Goal: Task Accomplishment & Management: Use online tool/utility

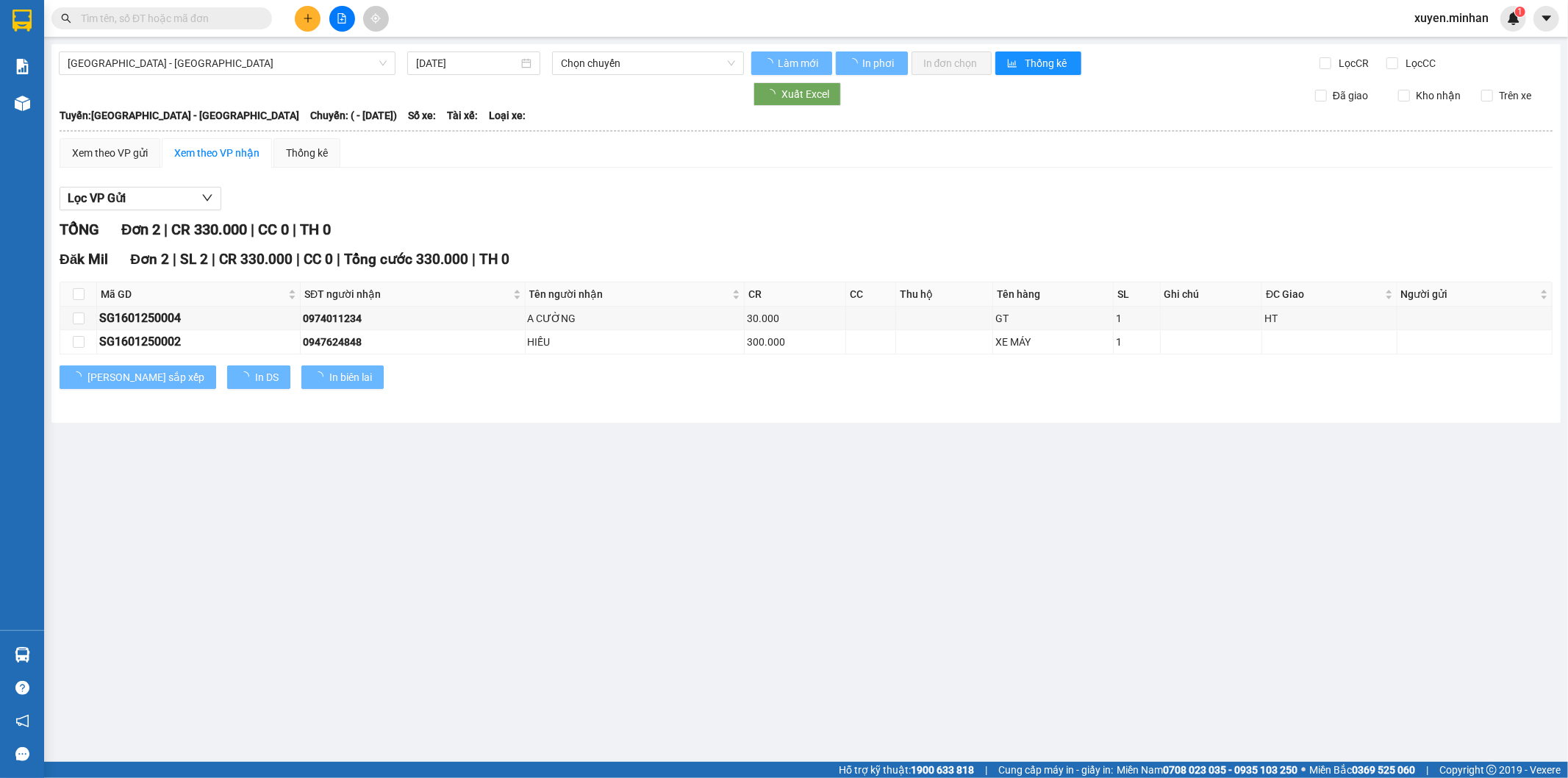
type input "[DATE]"
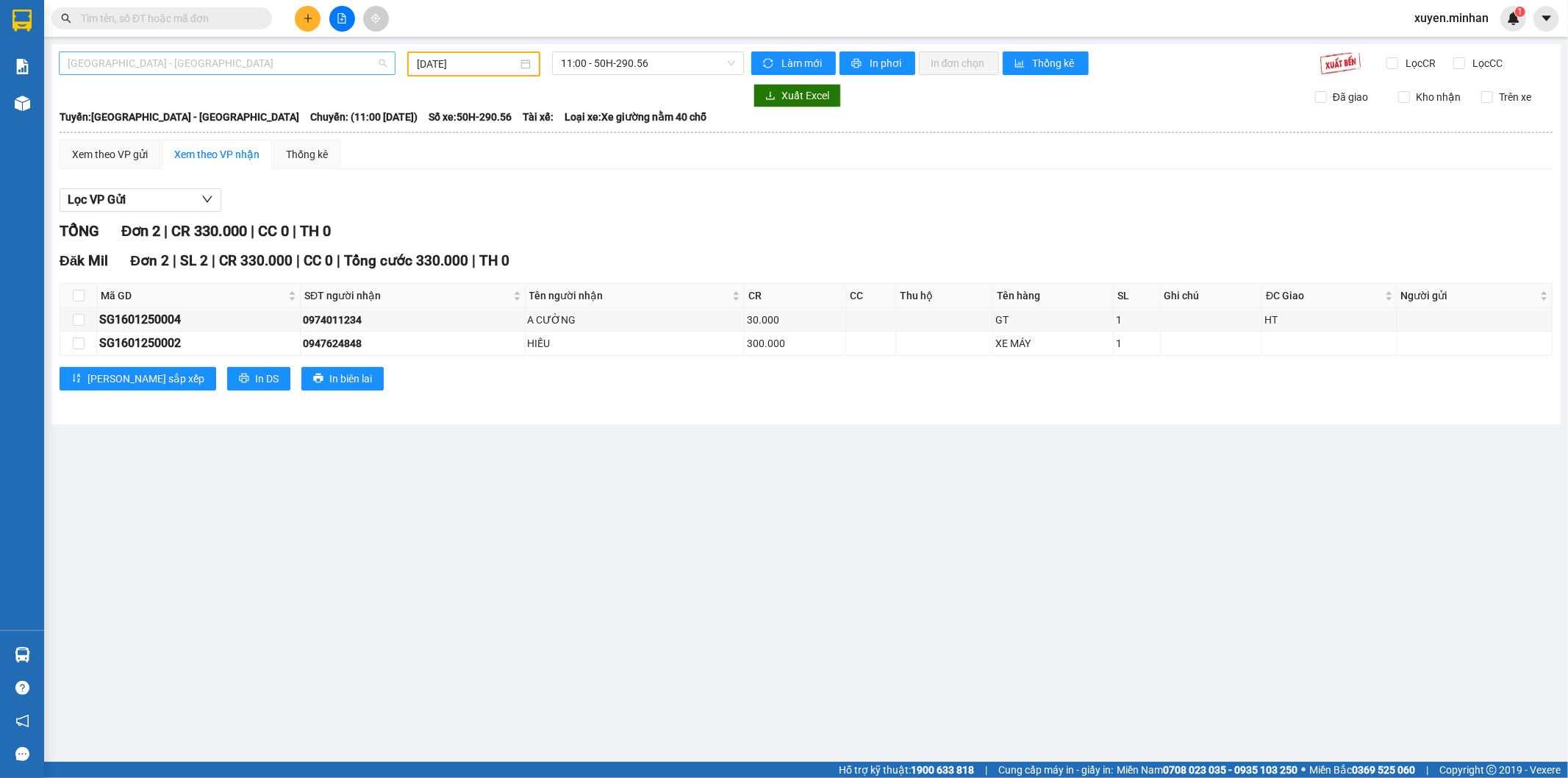
click at [194, 61] on span "[GEOGRAPHIC_DATA] - [GEOGRAPHIC_DATA]" at bounding box center [227, 63] width 319 height 22
click at [154, 114] on div "Đắk Nông - [GEOGRAPHIC_DATA]" at bounding box center [227, 116] width 319 height 16
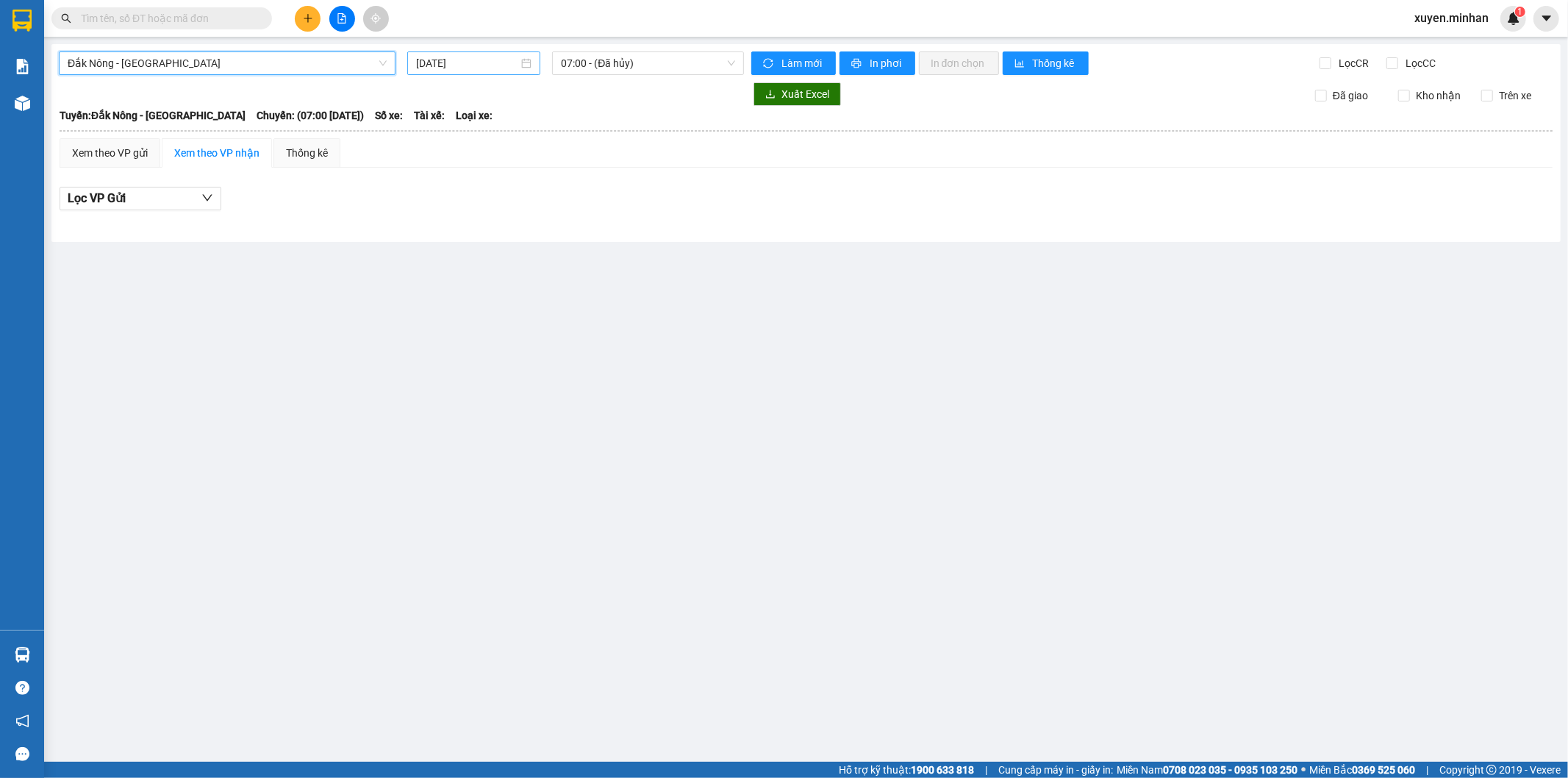
click at [486, 59] on input "[DATE]" at bounding box center [468, 63] width 102 height 16
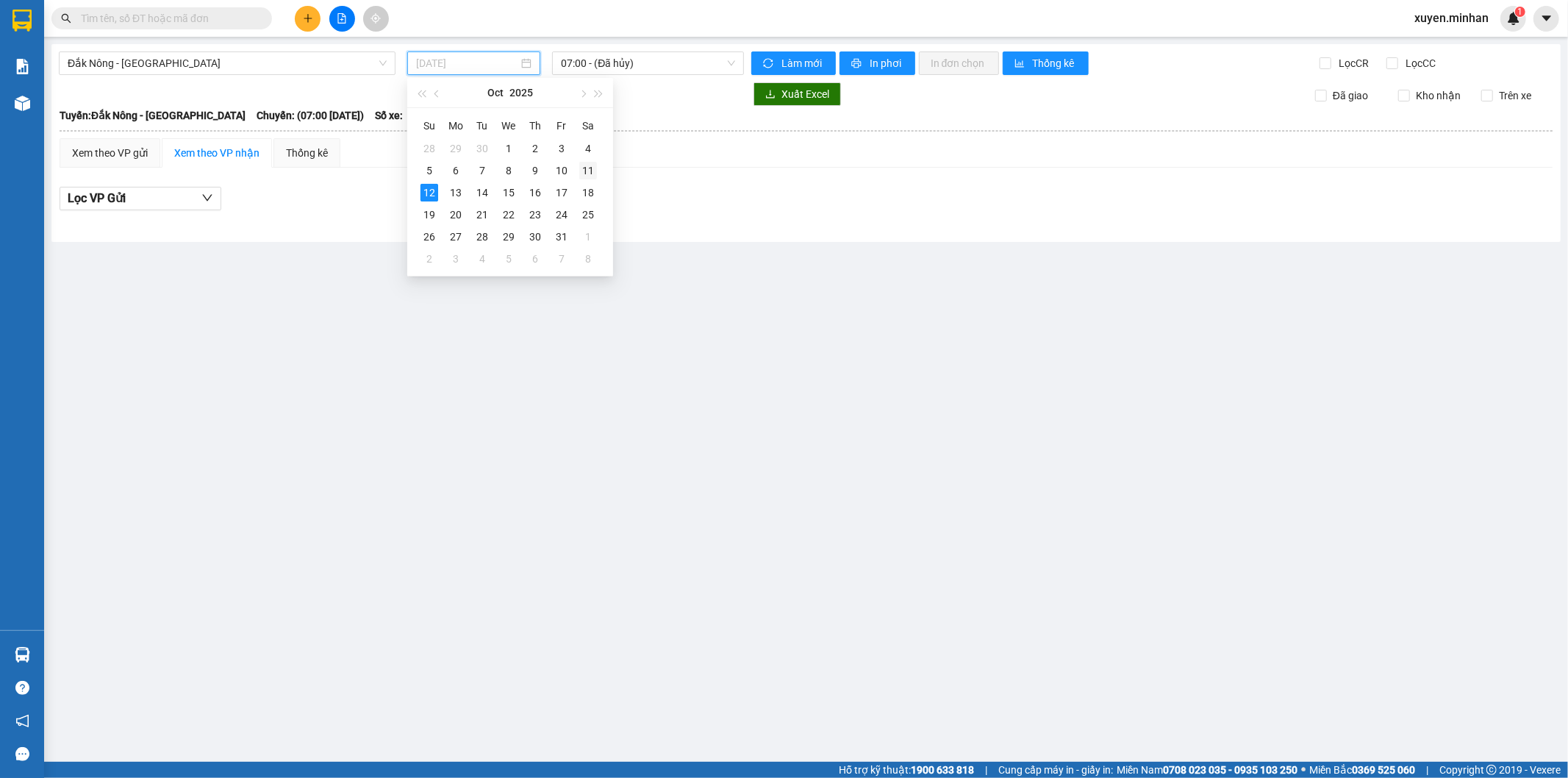
click at [589, 167] on div "11" at bounding box center [588, 170] width 18 height 18
type input "[DATE]"
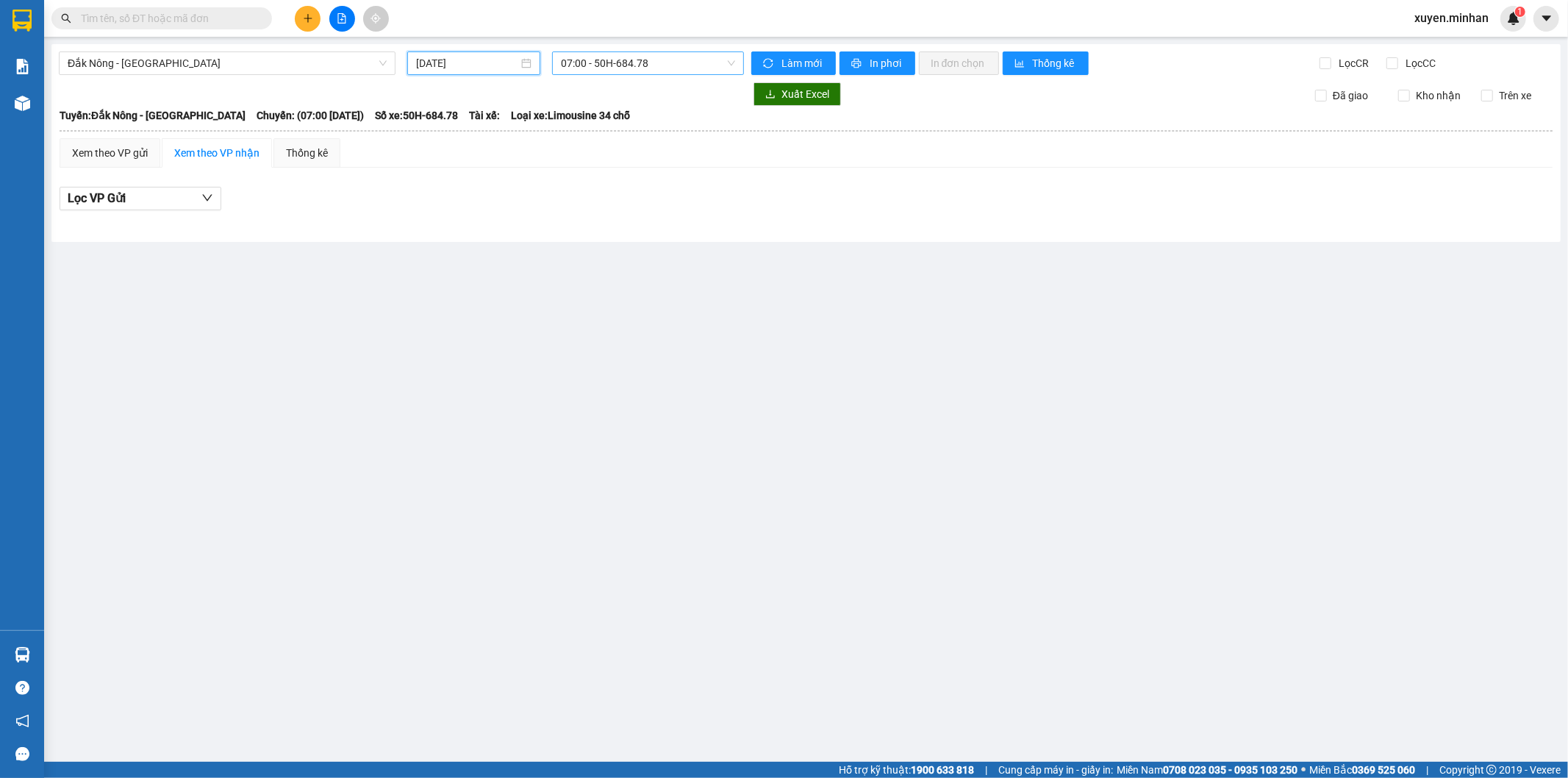
click at [631, 59] on span "07:00 - 50H-684.78" at bounding box center [648, 63] width 173 height 22
click at [630, 157] on div "18:30 - 50H-452.13" at bounding box center [618, 163] width 115 height 16
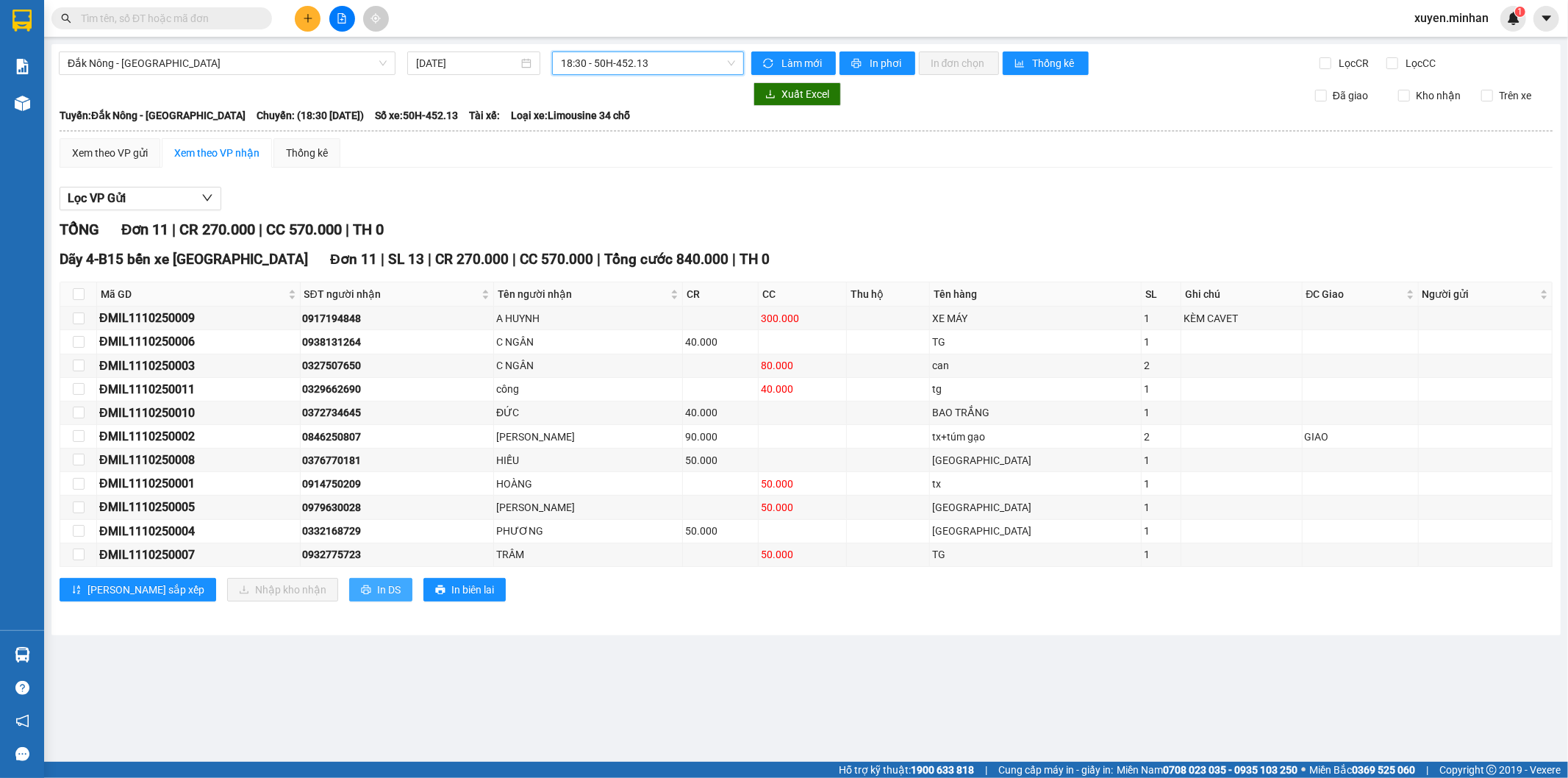
click at [377, 589] on span "In DS" at bounding box center [389, 590] width 24 height 16
click at [635, 60] on span "18:30 - 50H-452.13" at bounding box center [648, 63] width 173 height 22
click at [621, 186] on div "21:00 - 50H-605.02" at bounding box center [618, 187] width 115 height 16
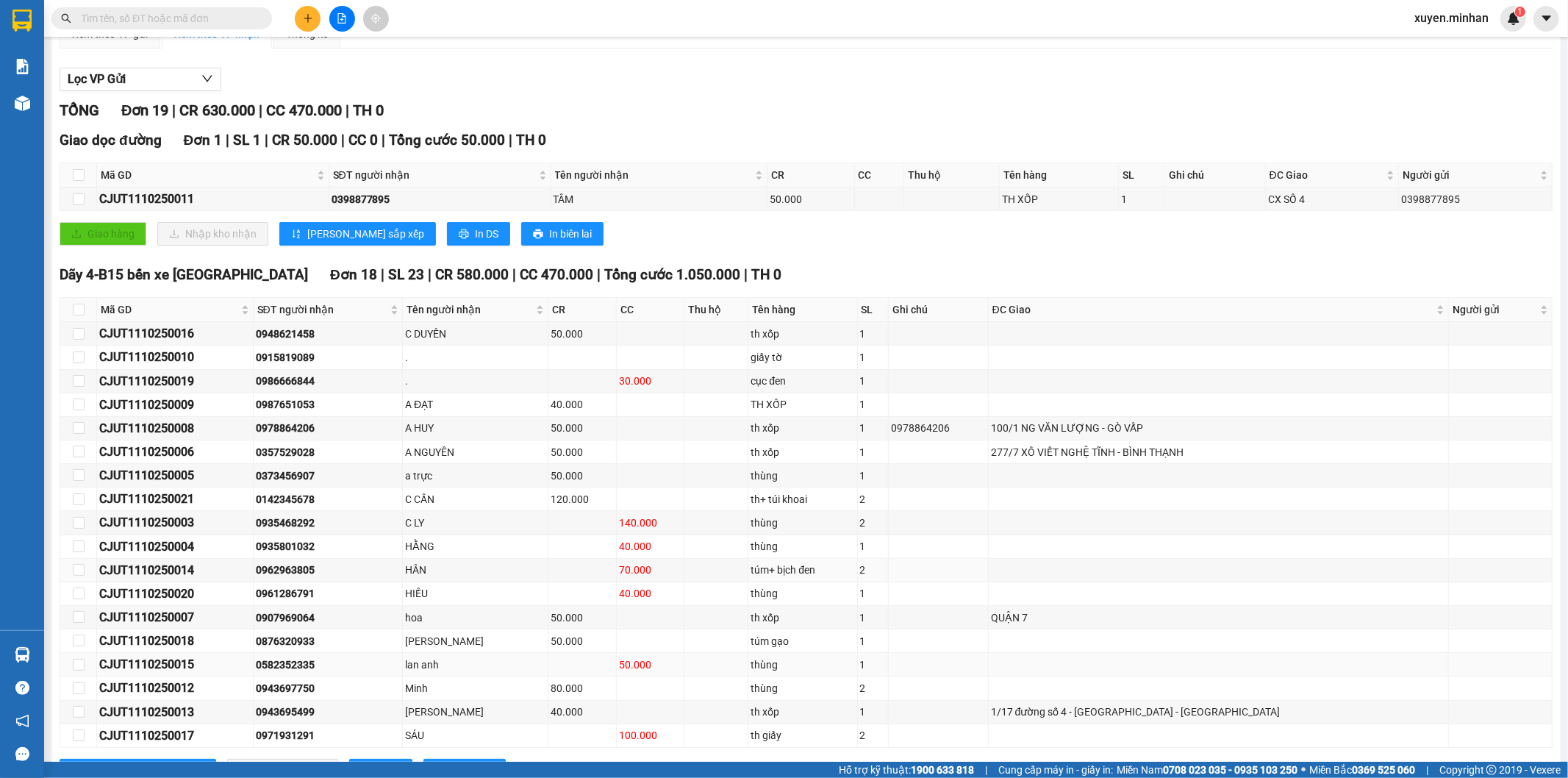
scroll to position [182, 0]
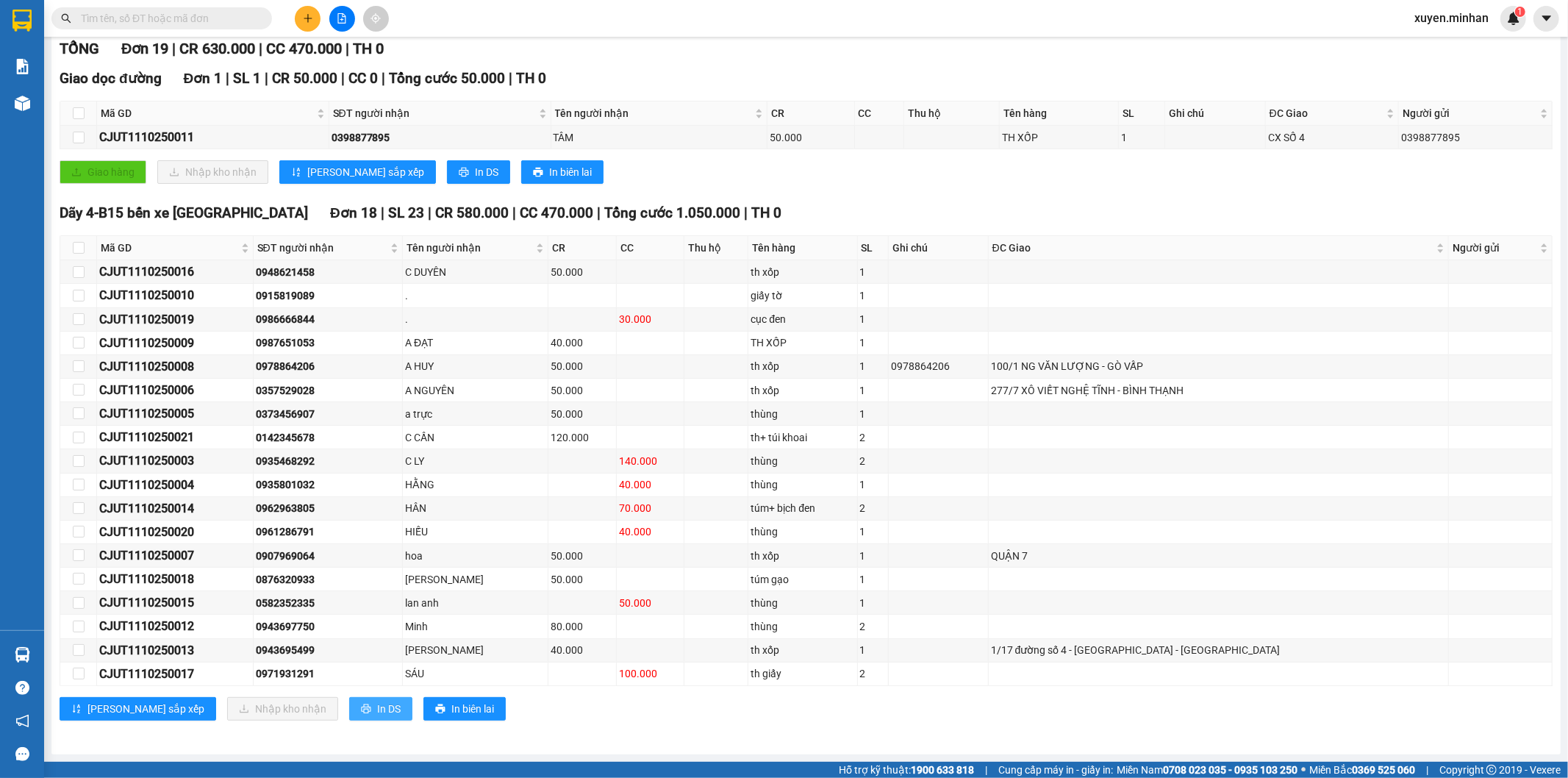
click at [377, 702] on span "In DS" at bounding box center [389, 708] width 24 height 16
click at [75, 242] on input "checkbox" at bounding box center [79, 247] width 12 height 12
checkbox input "true"
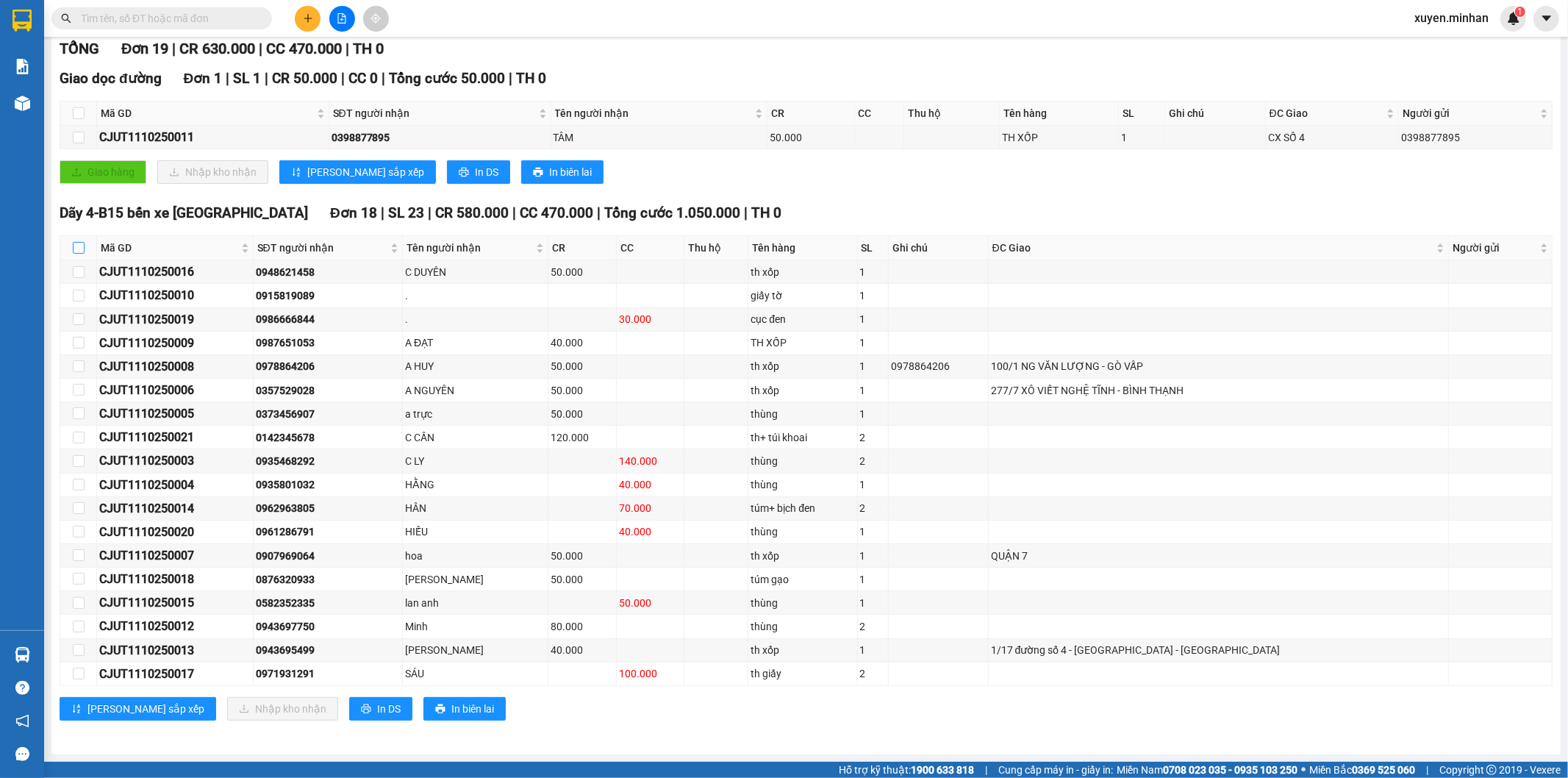
checkbox input "true"
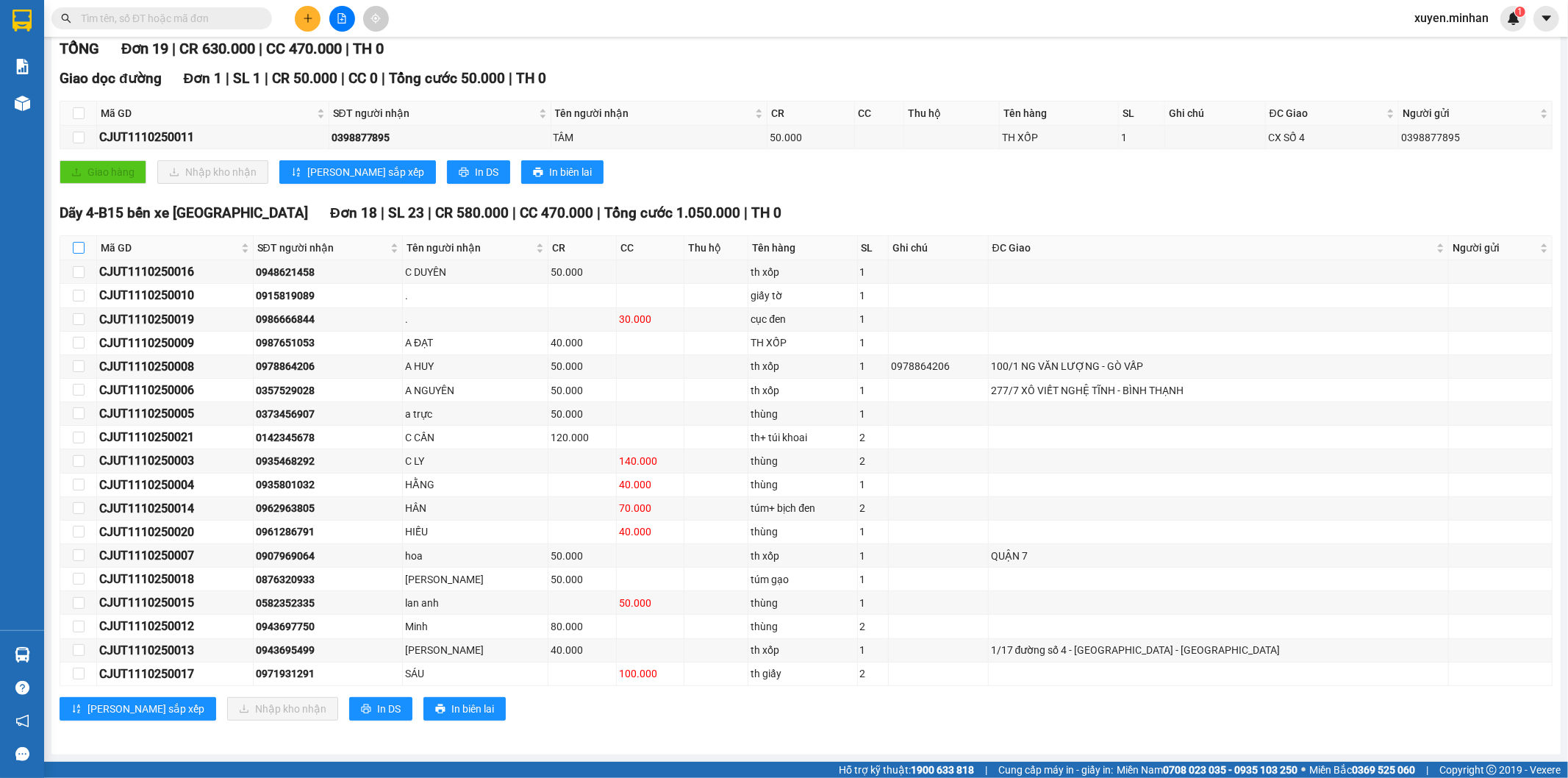
checkbox input "true"
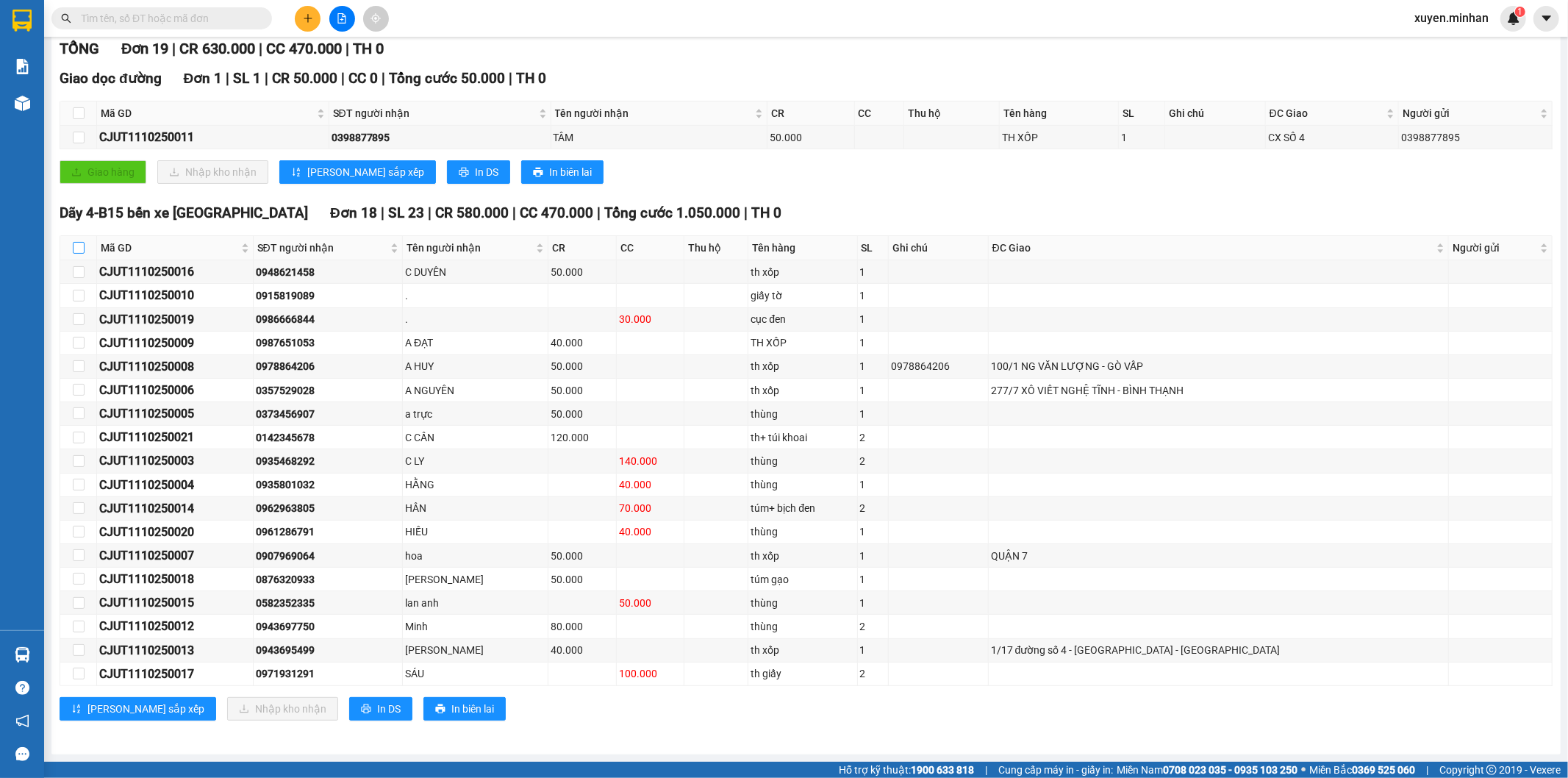
checkbox input "true"
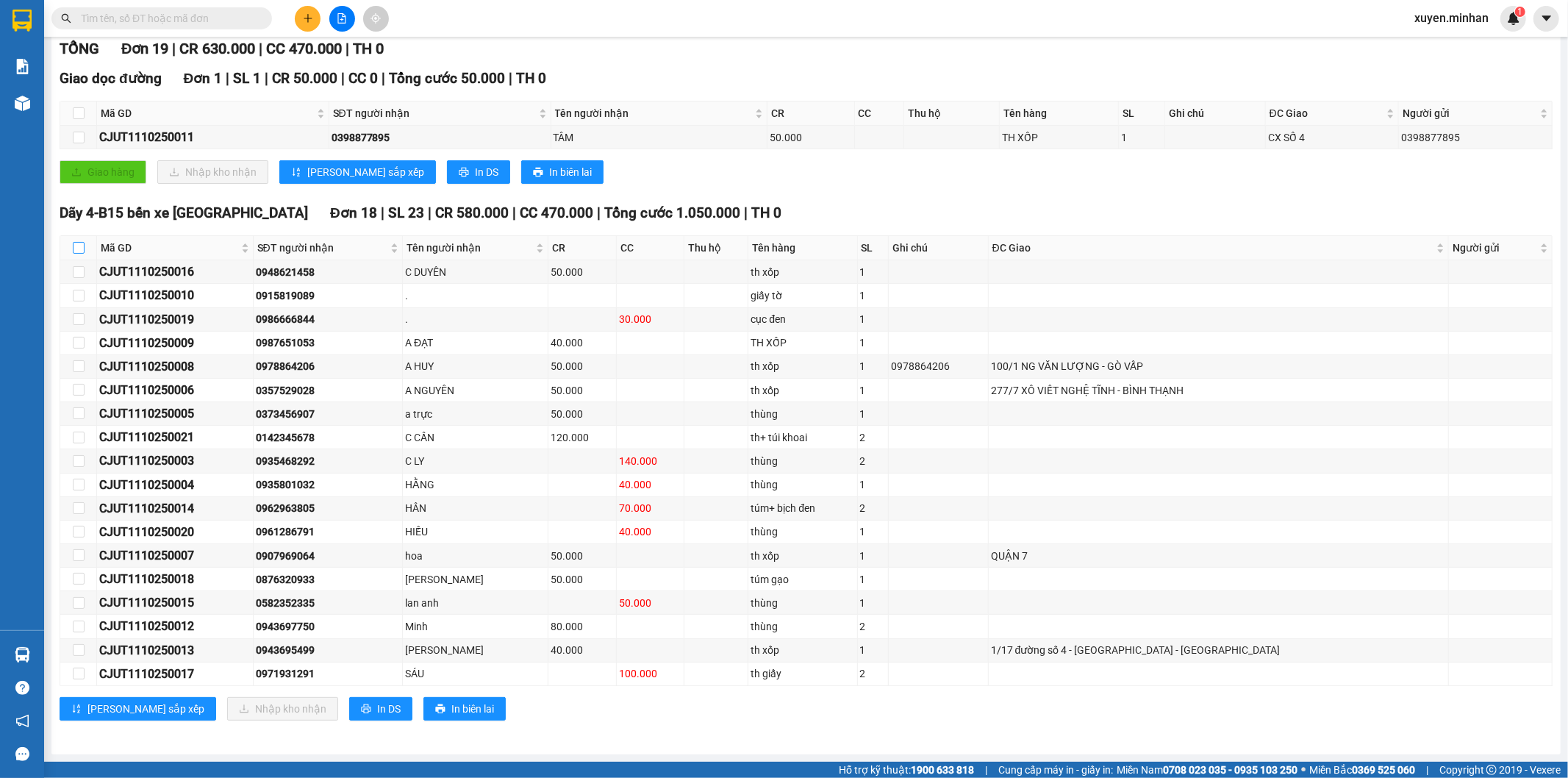
checkbox input "true"
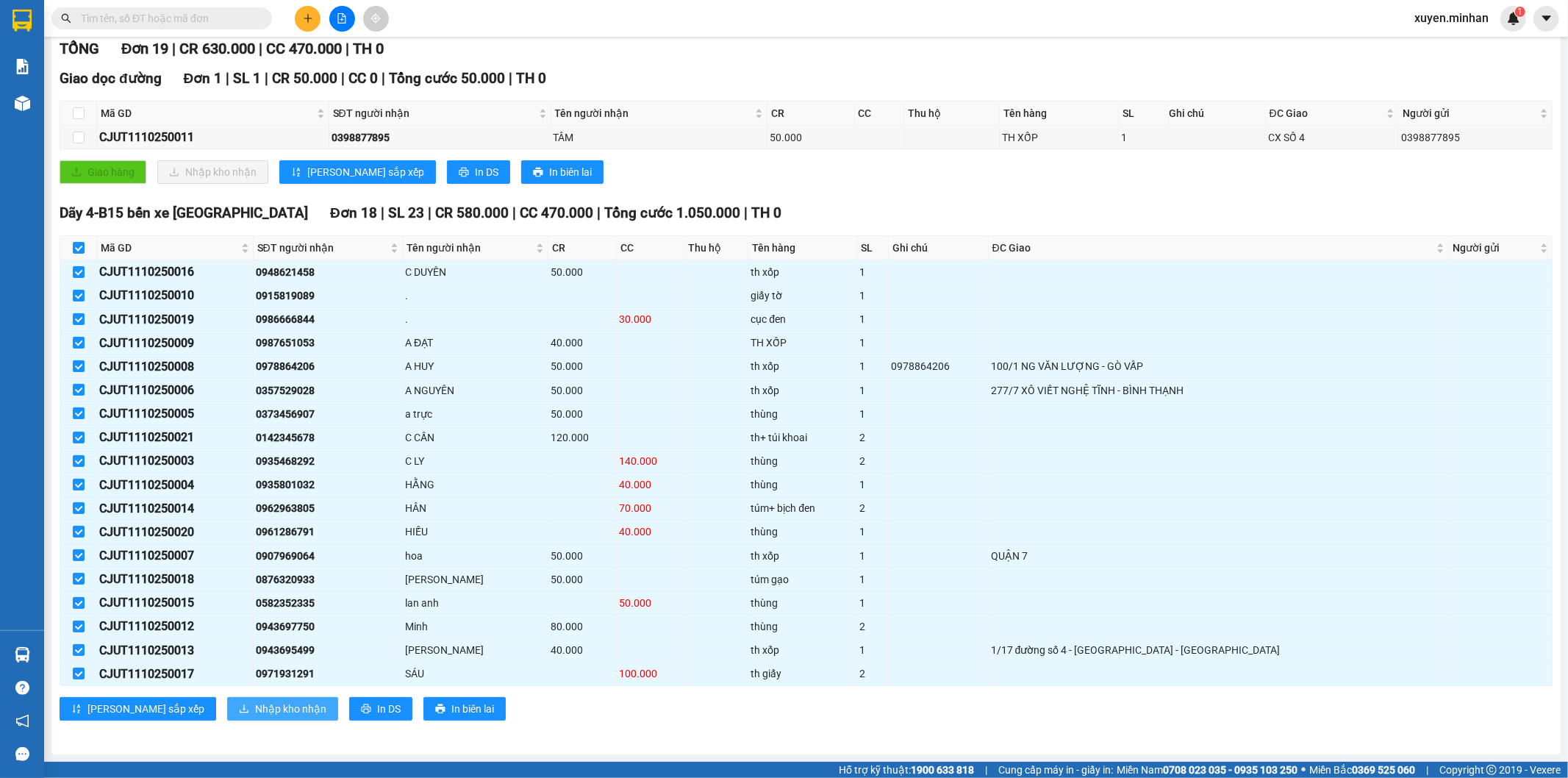
click at [255, 706] on span "Nhập kho nhận" at bounding box center [290, 708] width 71 height 16
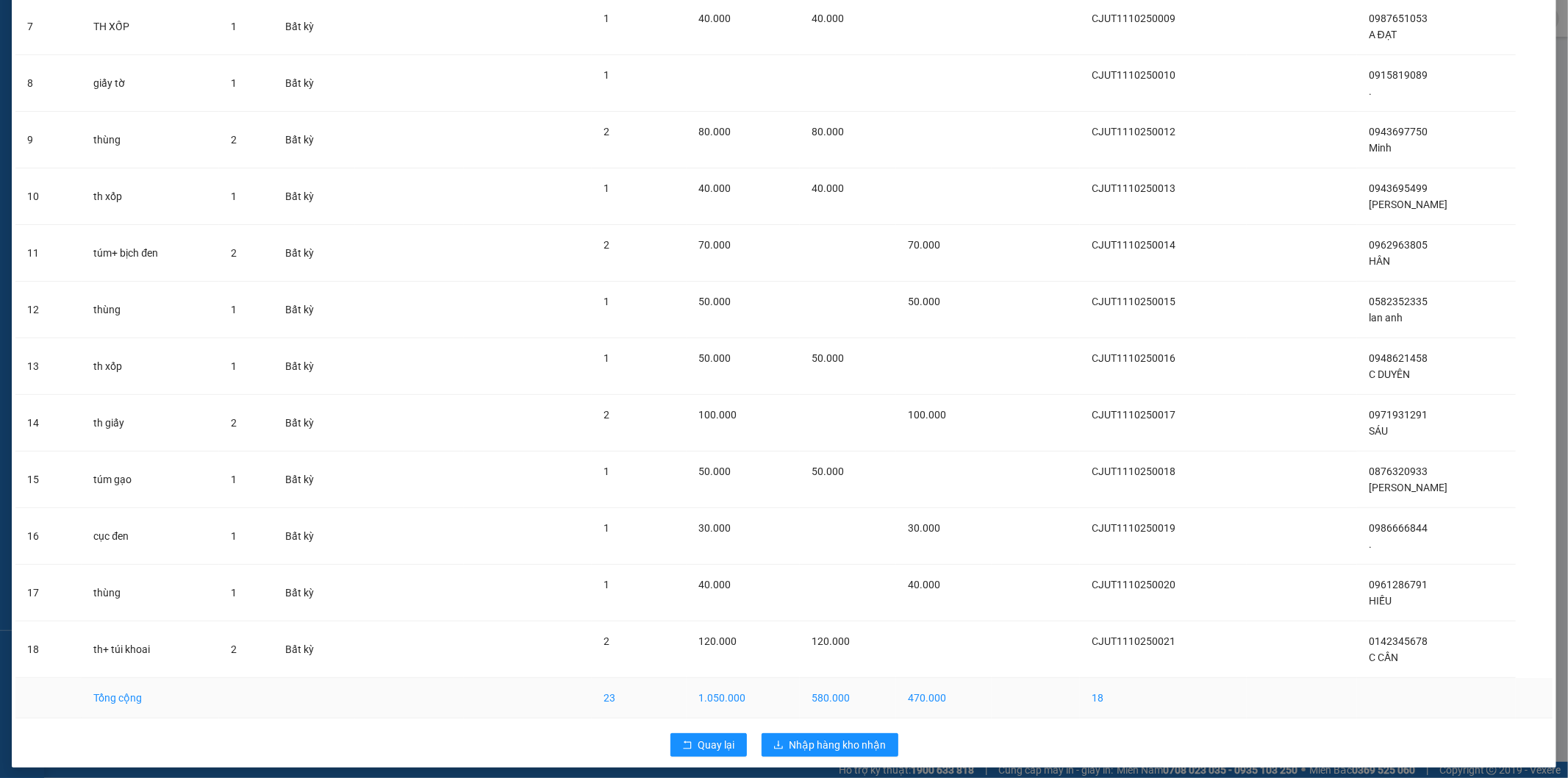
scroll to position [472, 0]
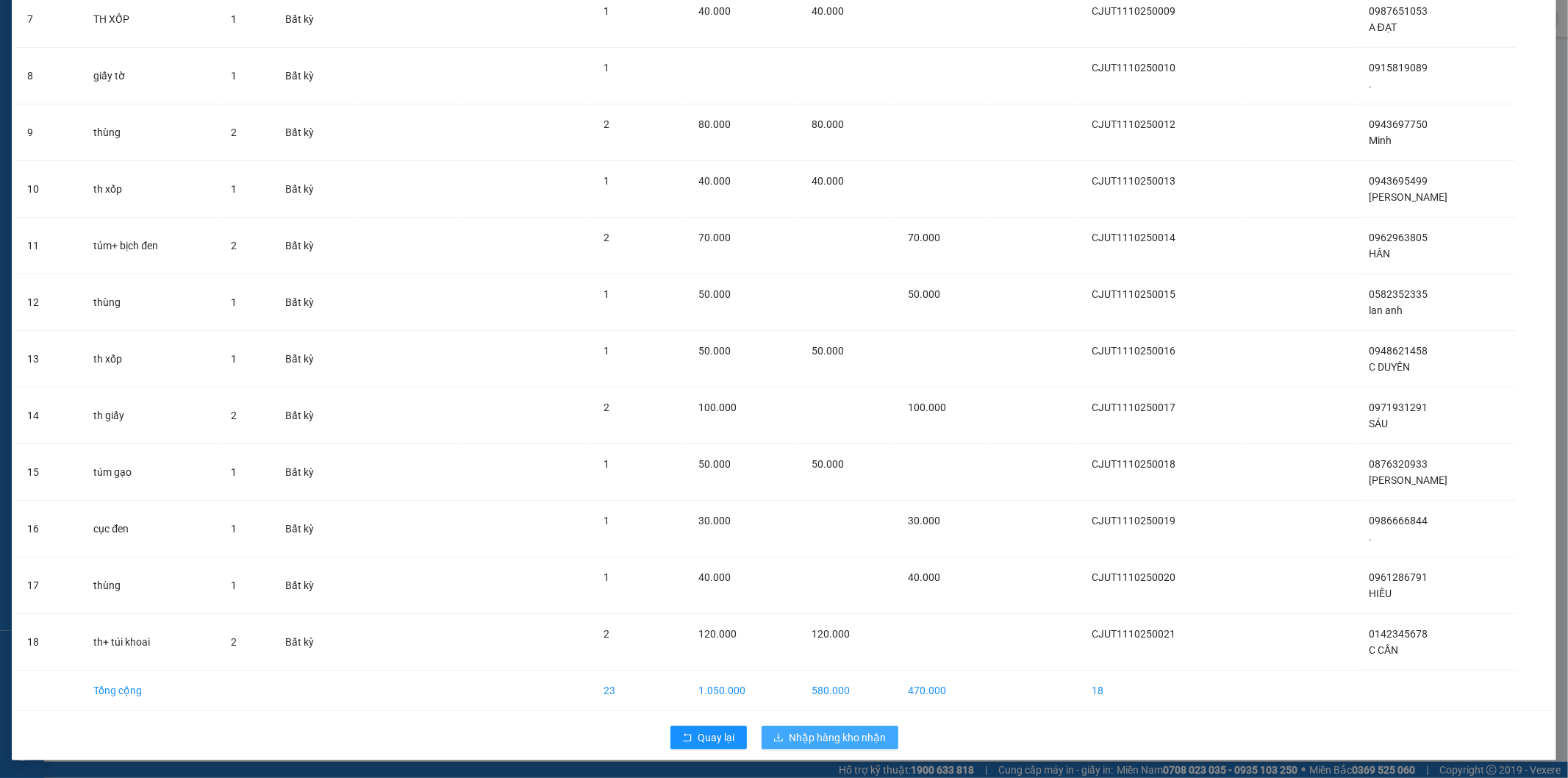
click at [790, 735] on span "Nhập hàng kho nhận" at bounding box center [838, 737] width 97 height 16
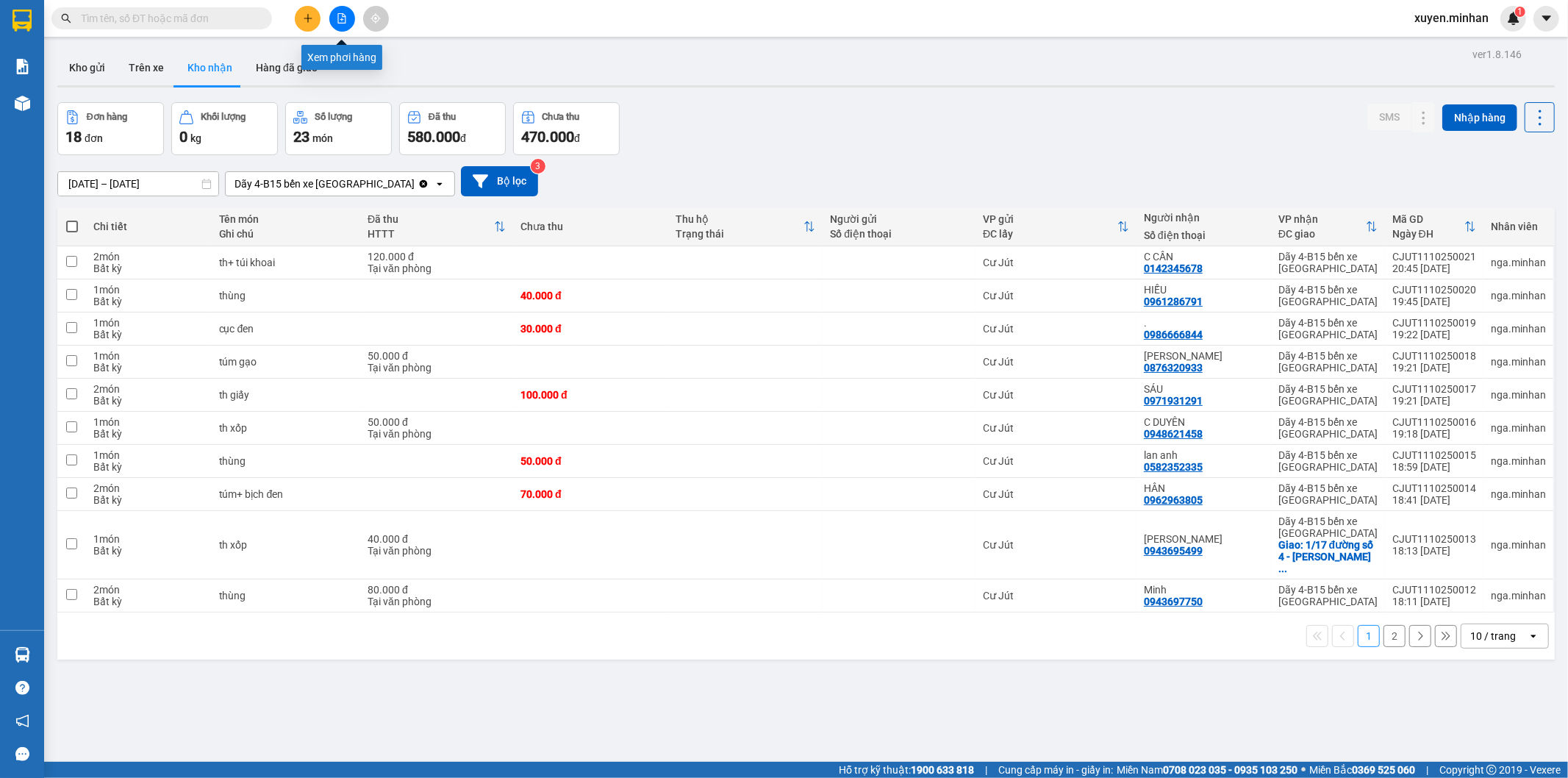
click at [342, 21] on icon "file-add" at bounding box center [342, 19] width 10 height 10
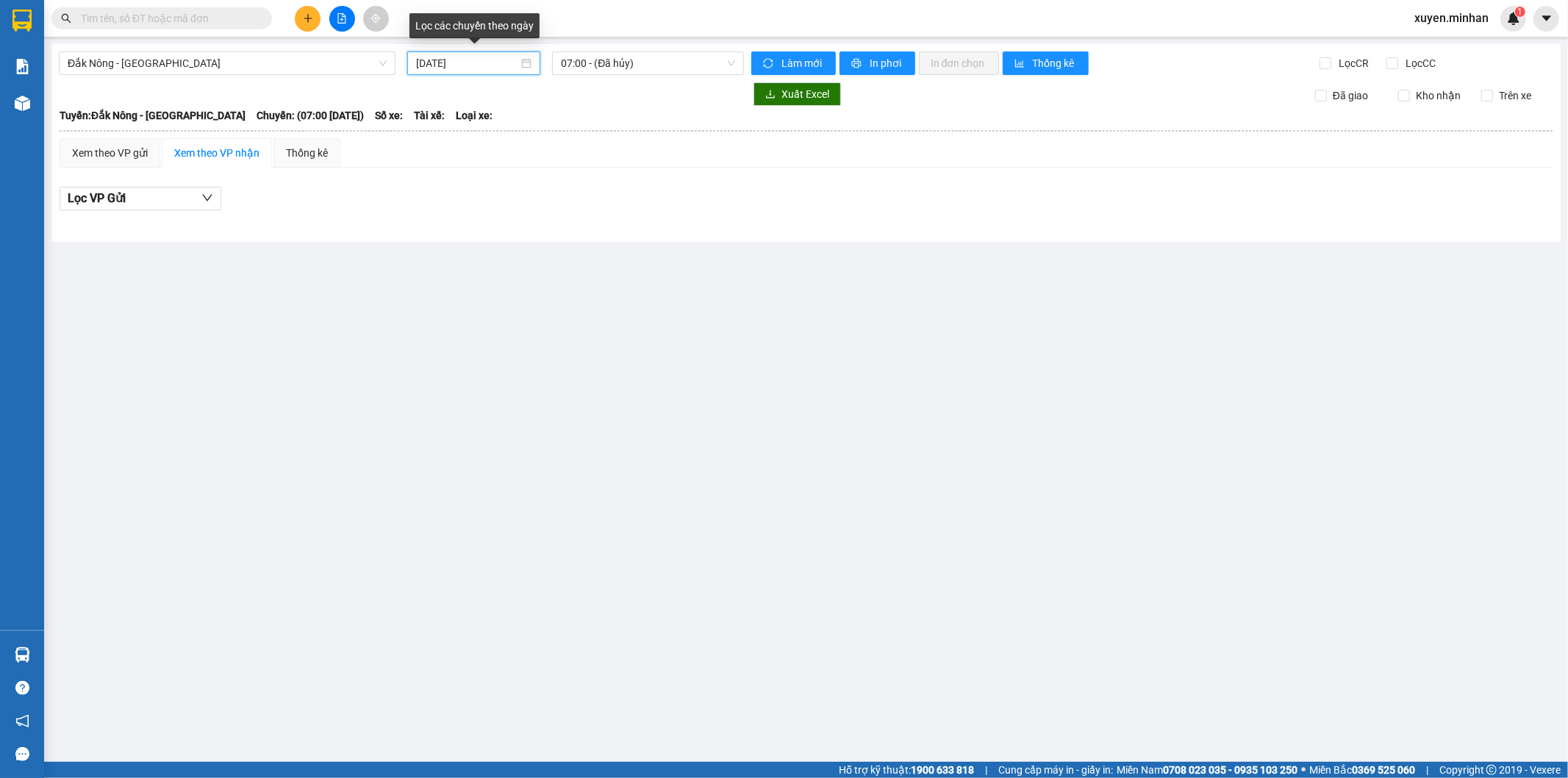
click at [503, 61] on input "[DATE]" at bounding box center [468, 63] width 102 height 16
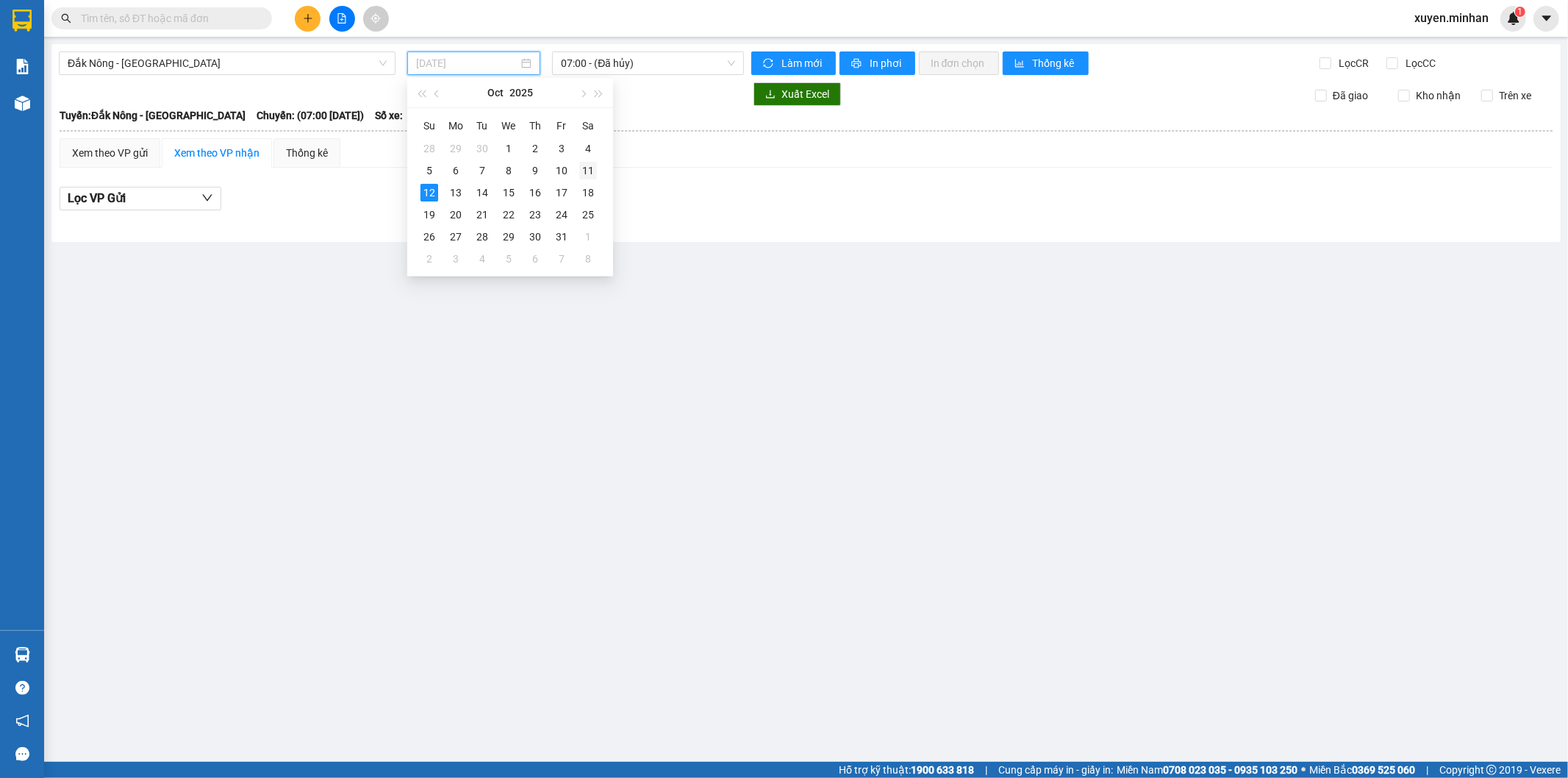
click at [587, 170] on div "11" at bounding box center [588, 170] width 18 height 18
type input "[DATE]"
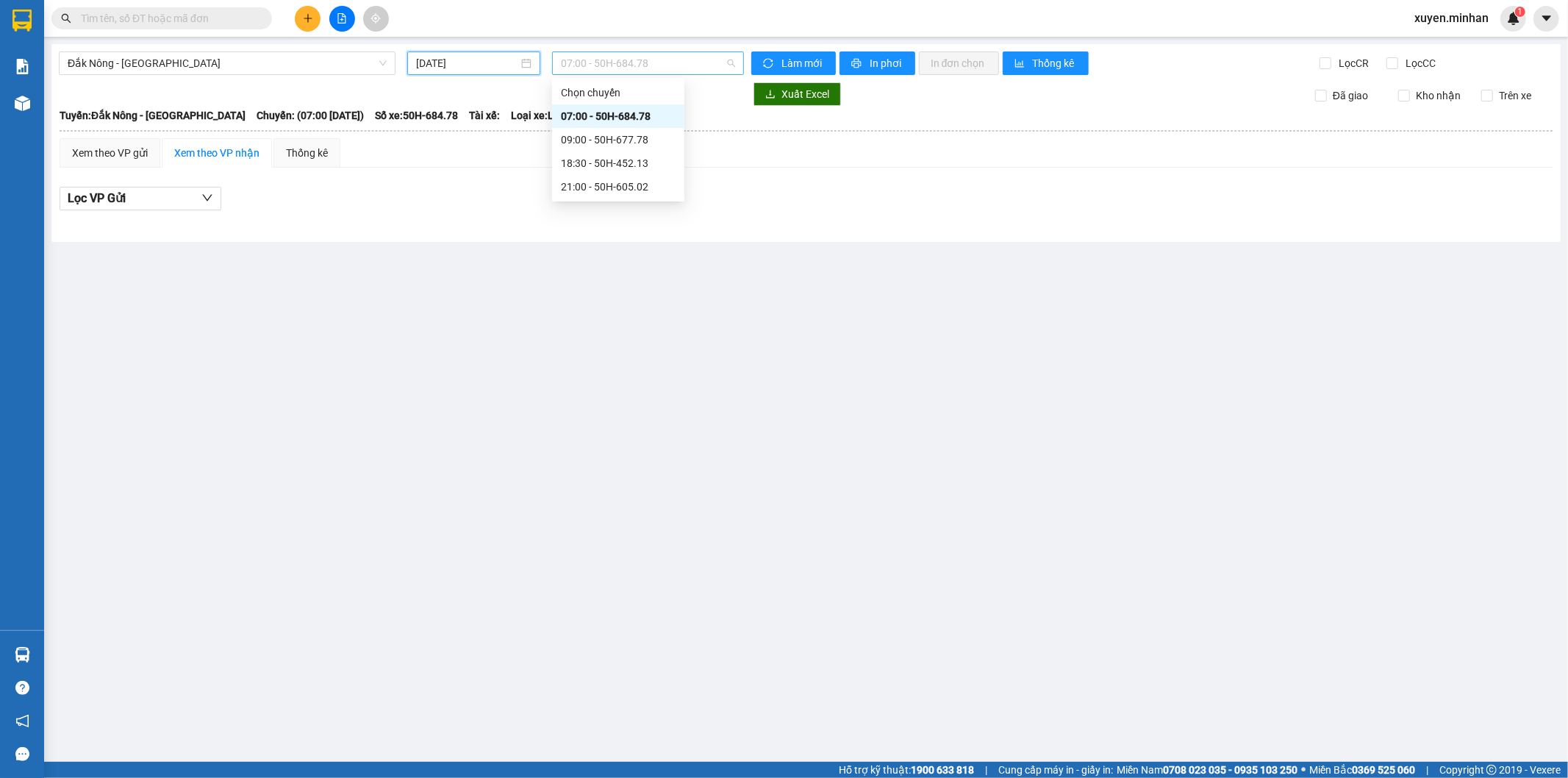
click at [644, 64] on span "07:00 - 50H-684.78" at bounding box center [648, 63] width 173 height 22
click at [625, 156] on div "18:30 - 50H-452.13" at bounding box center [618, 163] width 115 height 16
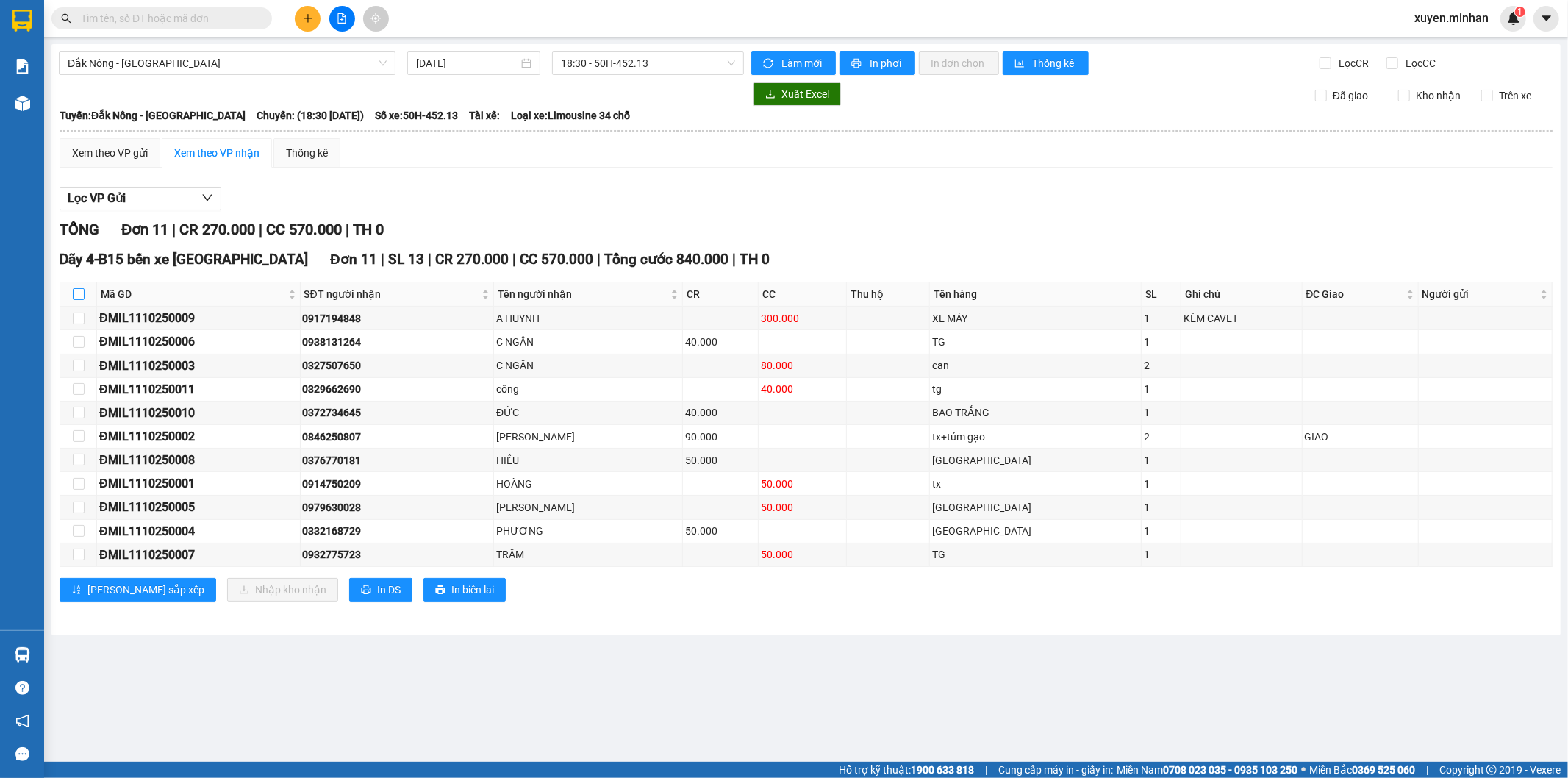
click at [78, 292] on input "checkbox" at bounding box center [79, 294] width 12 height 12
checkbox input "true"
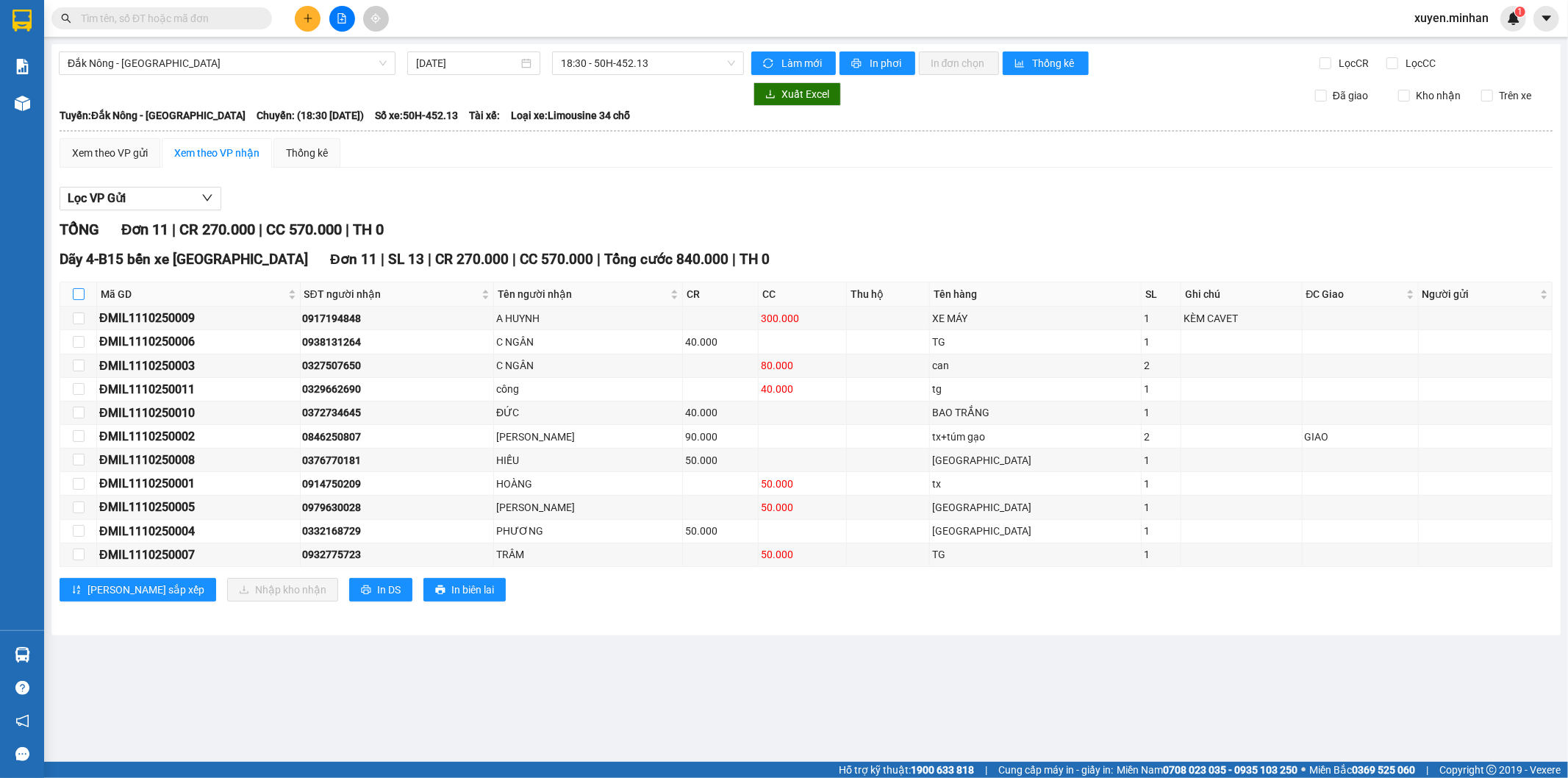
checkbox input "true"
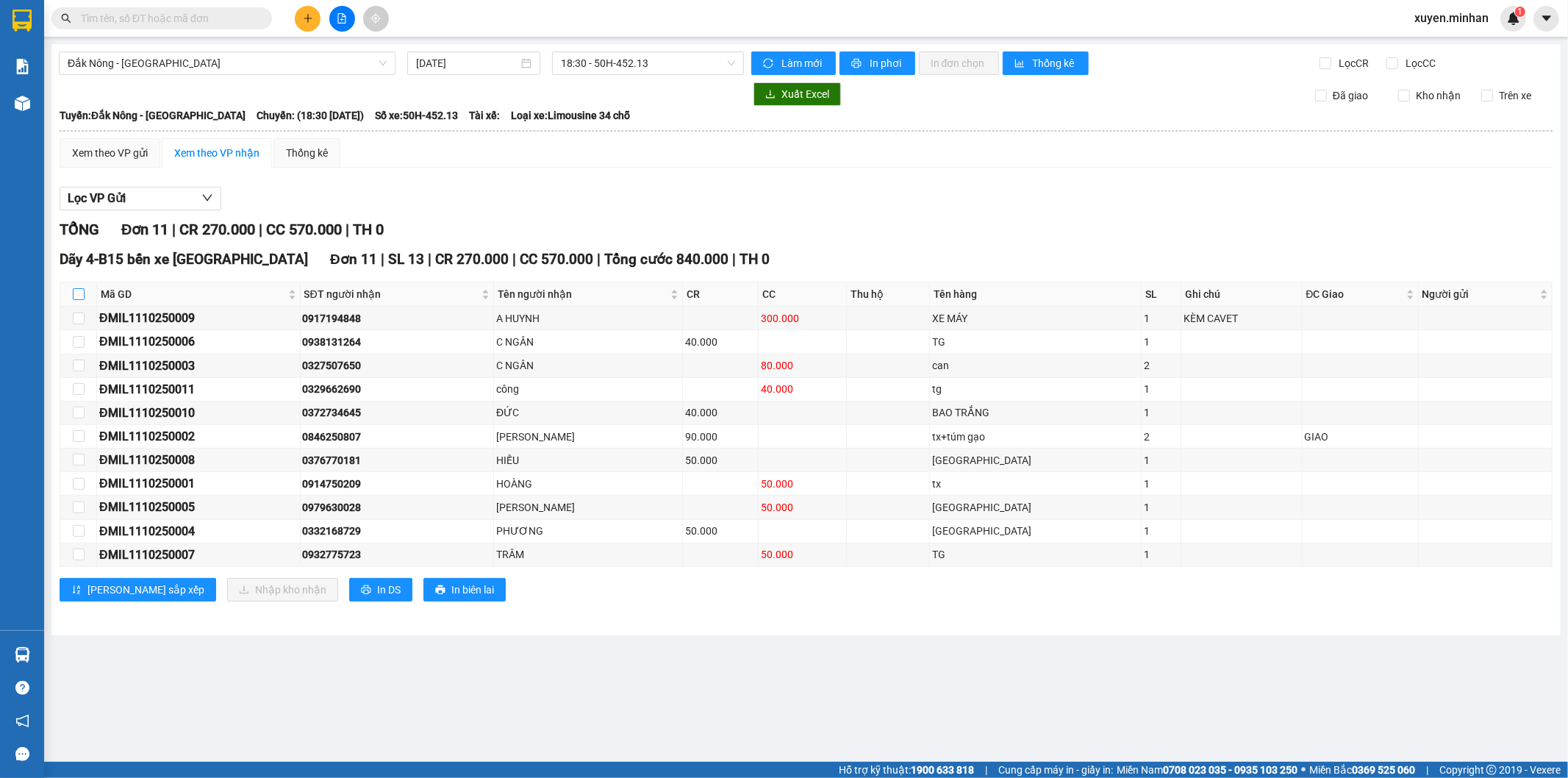
checkbox input "true"
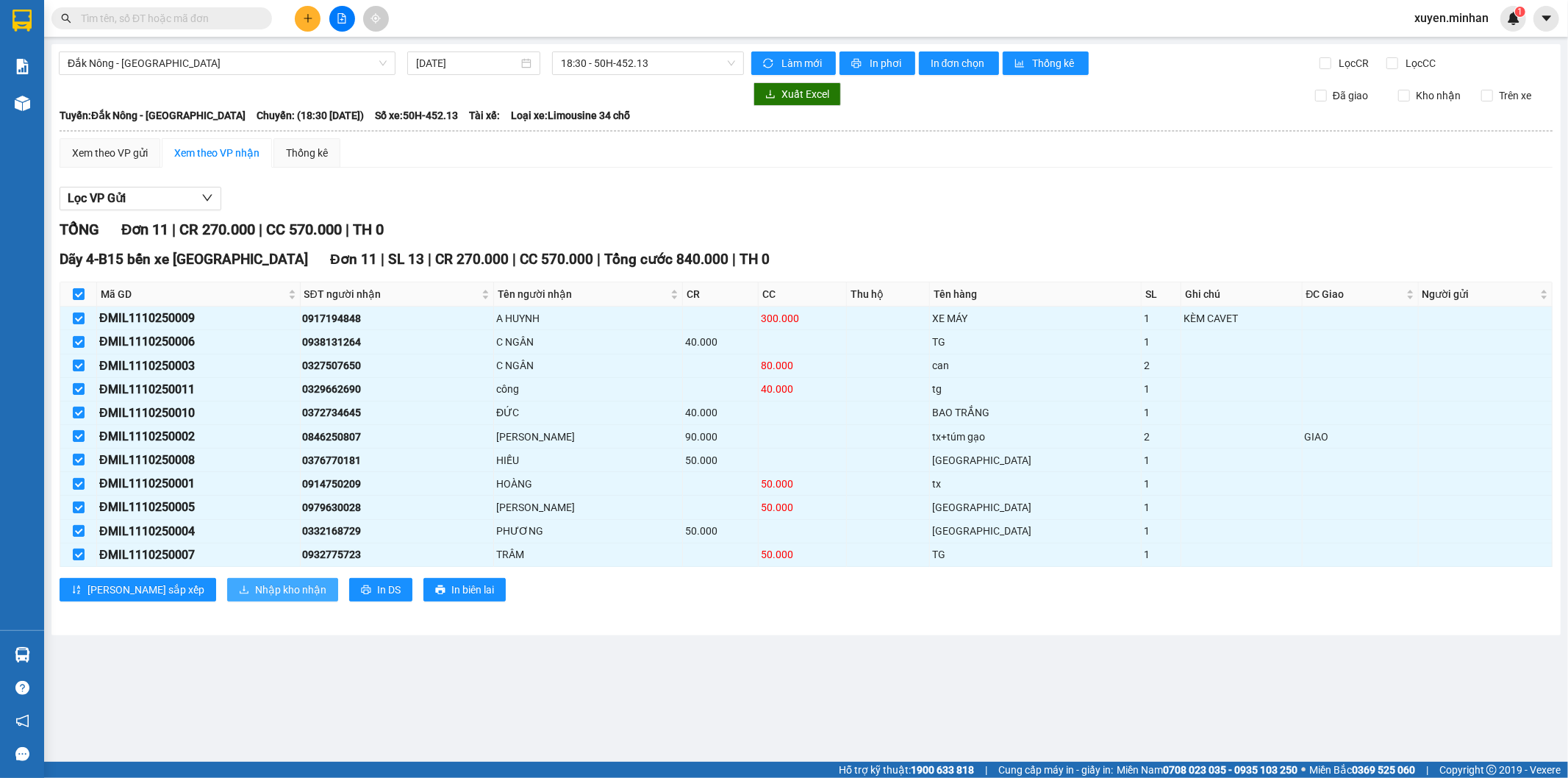
click at [255, 596] on span "Nhập kho nhận" at bounding box center [290, 590] width 71 height 16
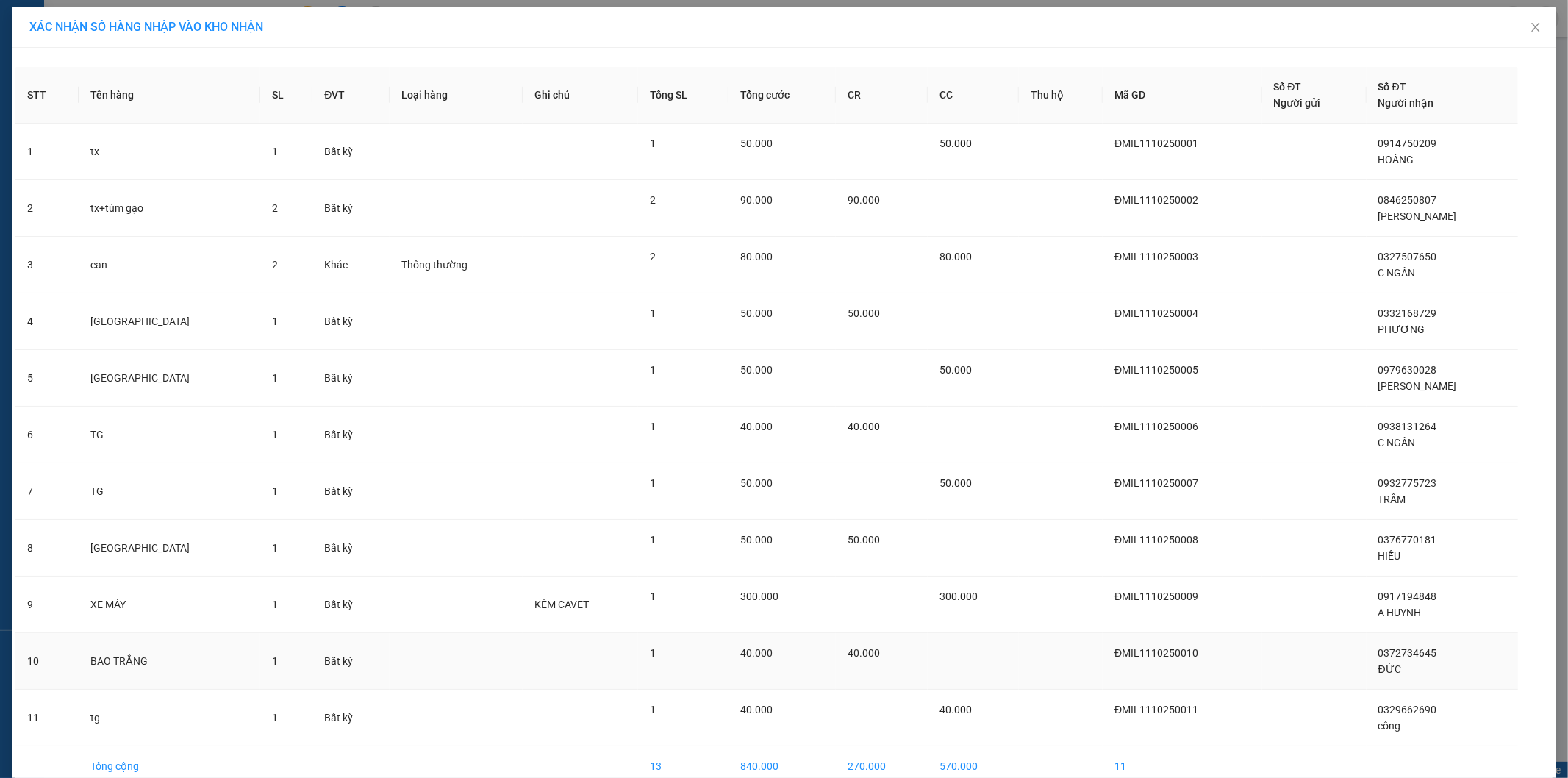
scroll to position [76, 0]
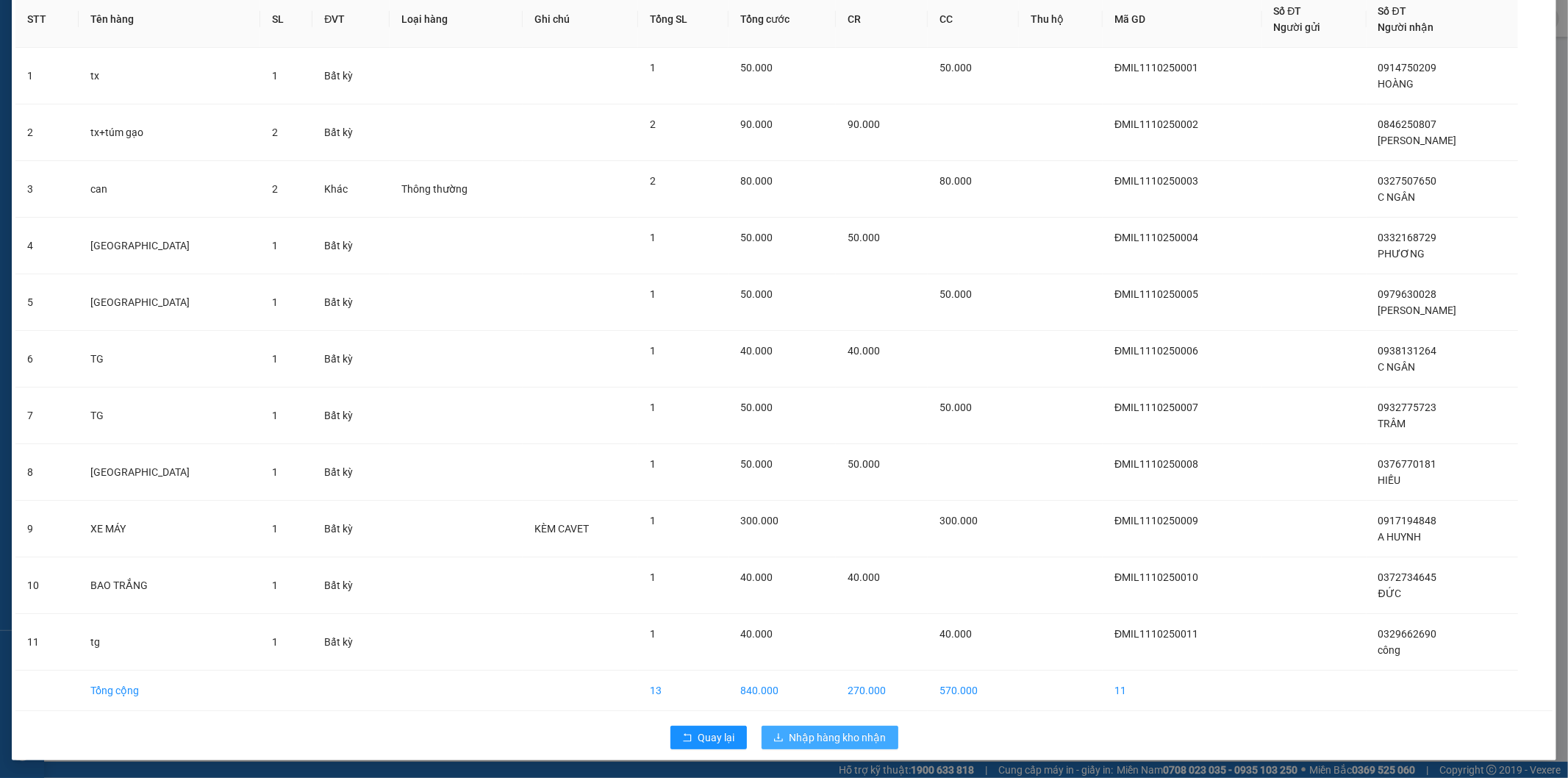
click at [823, 735] on span "Nhập hàng kho nhận" at bounding box center [838, 737] width 97 height 16
